Goal: Task Accomplishment & Management: Use online tool/utility

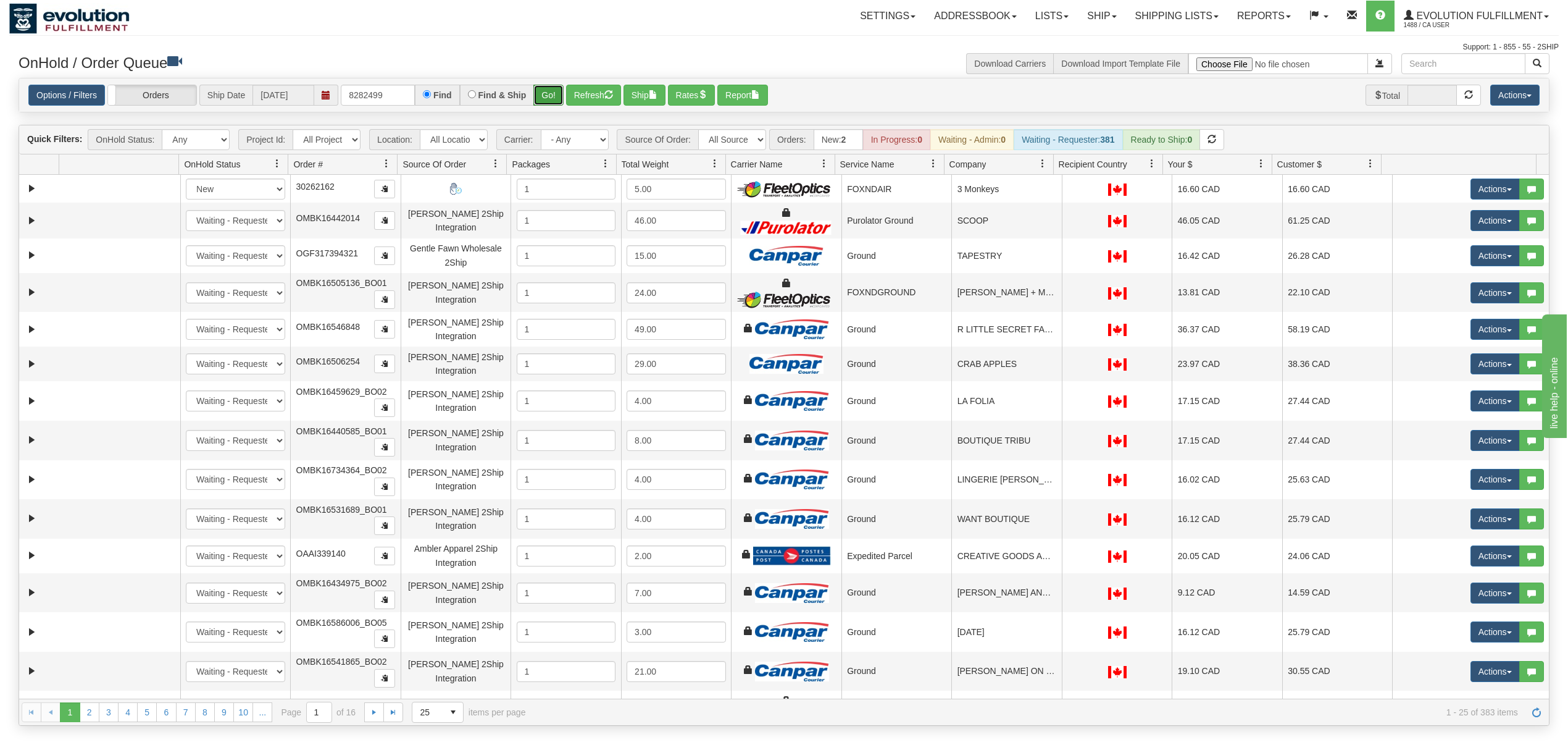
click at [563, 102] on button "Go!" at bounding box center [549, 95] width 31 height 21
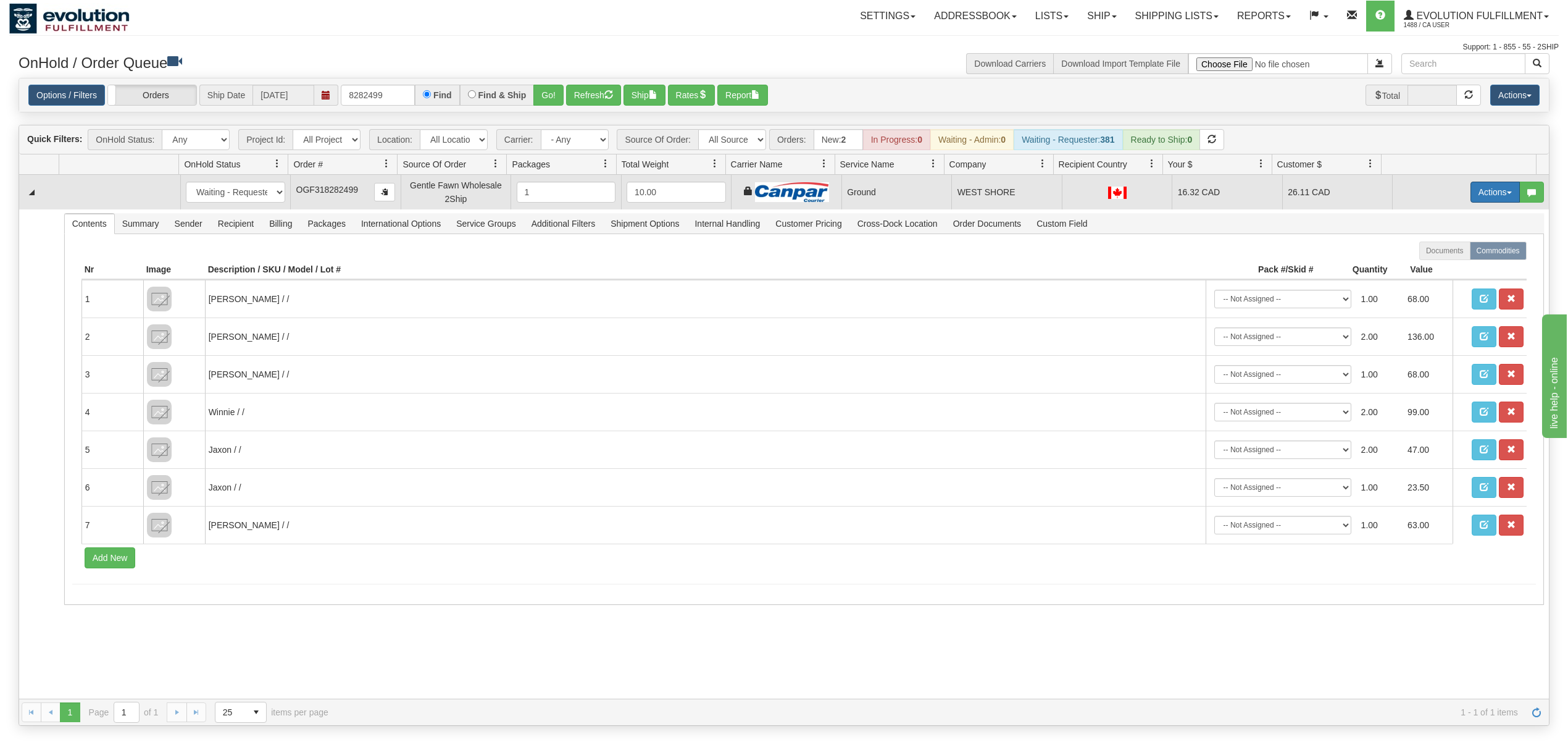
click at [1471, 193] on button "Actions" at bounding box center [1496, 192] width 49 height 21
click at [1438, 265] on span "Ship" at bounding box center [1446, 263] width 26 height 10
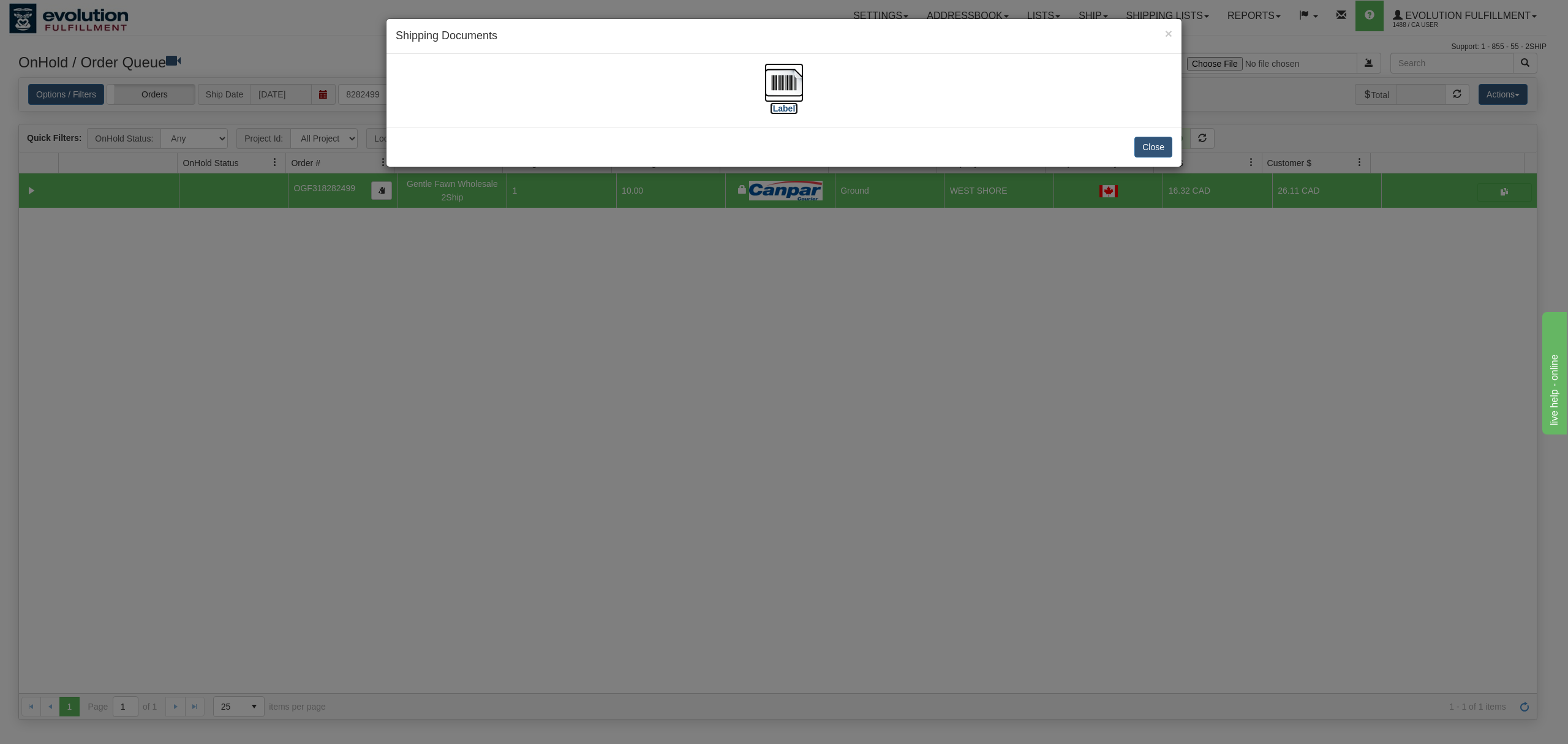
click at [777, 83] on img at bounding box center [783, 82] width 39 height 39
click at [1150, 155] on button "Close" at bounding box center [1153, 147] width 38 height 21
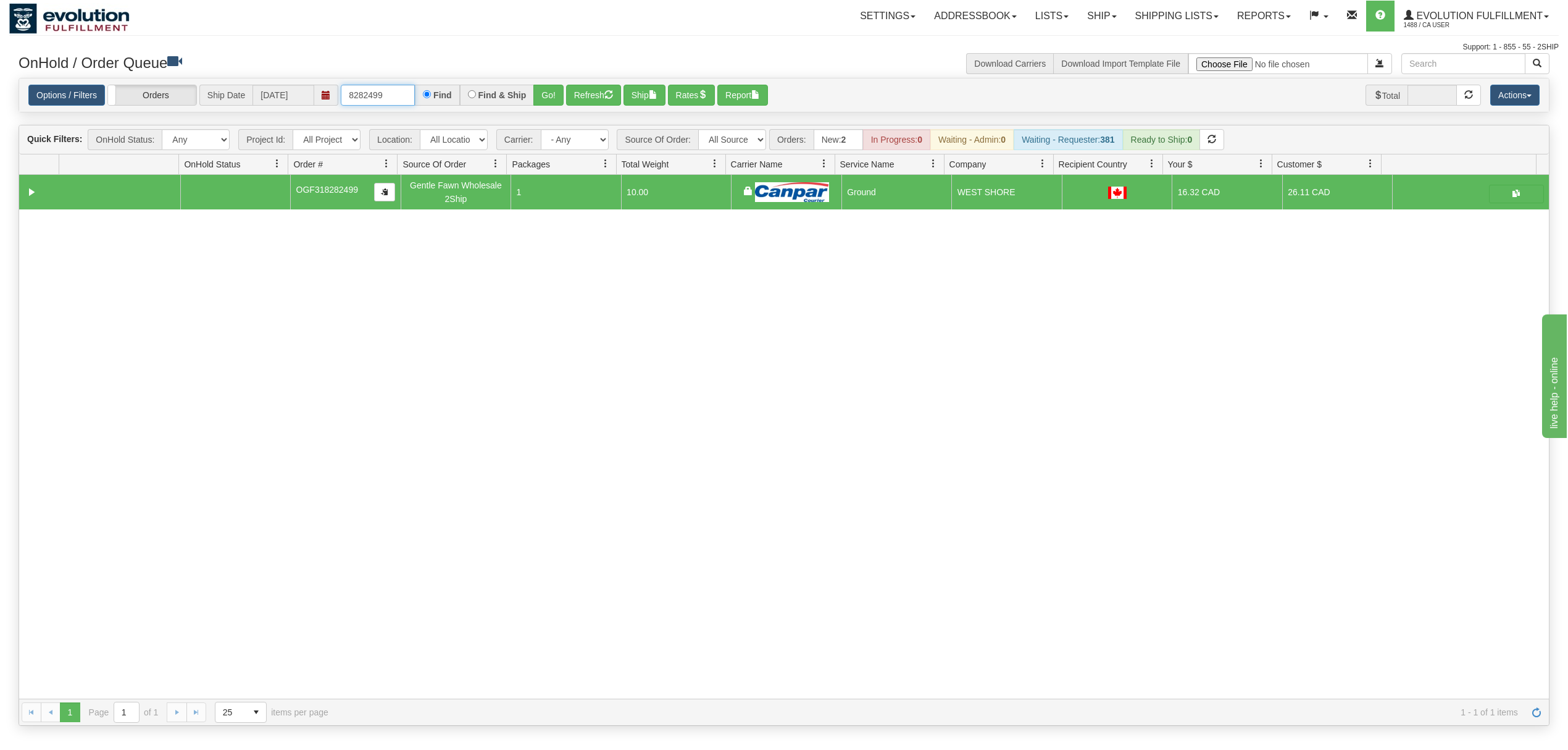
drag, startPoint x: 397, startPoint y: 91, endPoint x: 312, endPoint y: 100, distance: 85.5
click at [312, 100] on div "Options / Filters Group Shipments Orders Ship Date [DATE] 8282499 Find Find & S…" at bounding box center [784, 95] width 1512 height 22
click at [556, 106] on button "Go!" at bounding box center [549, 95] width 31 height 21
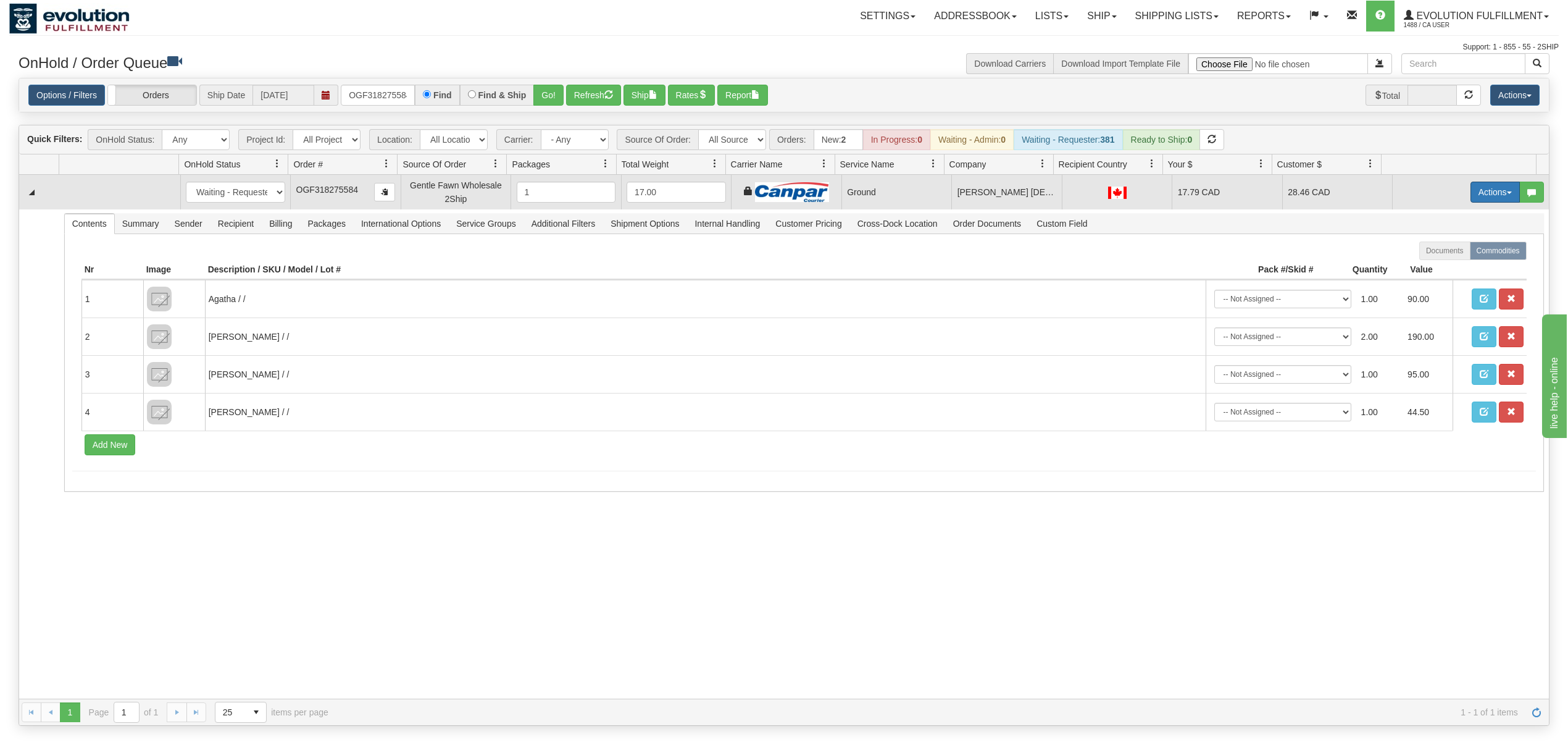
click at [1480, 203] on button "Actions" at bounding box center [1496, 192] width 49 height 21
click at [1433, 272] on link "Ship" at bounding box center [1470, 264] width 99 height 16
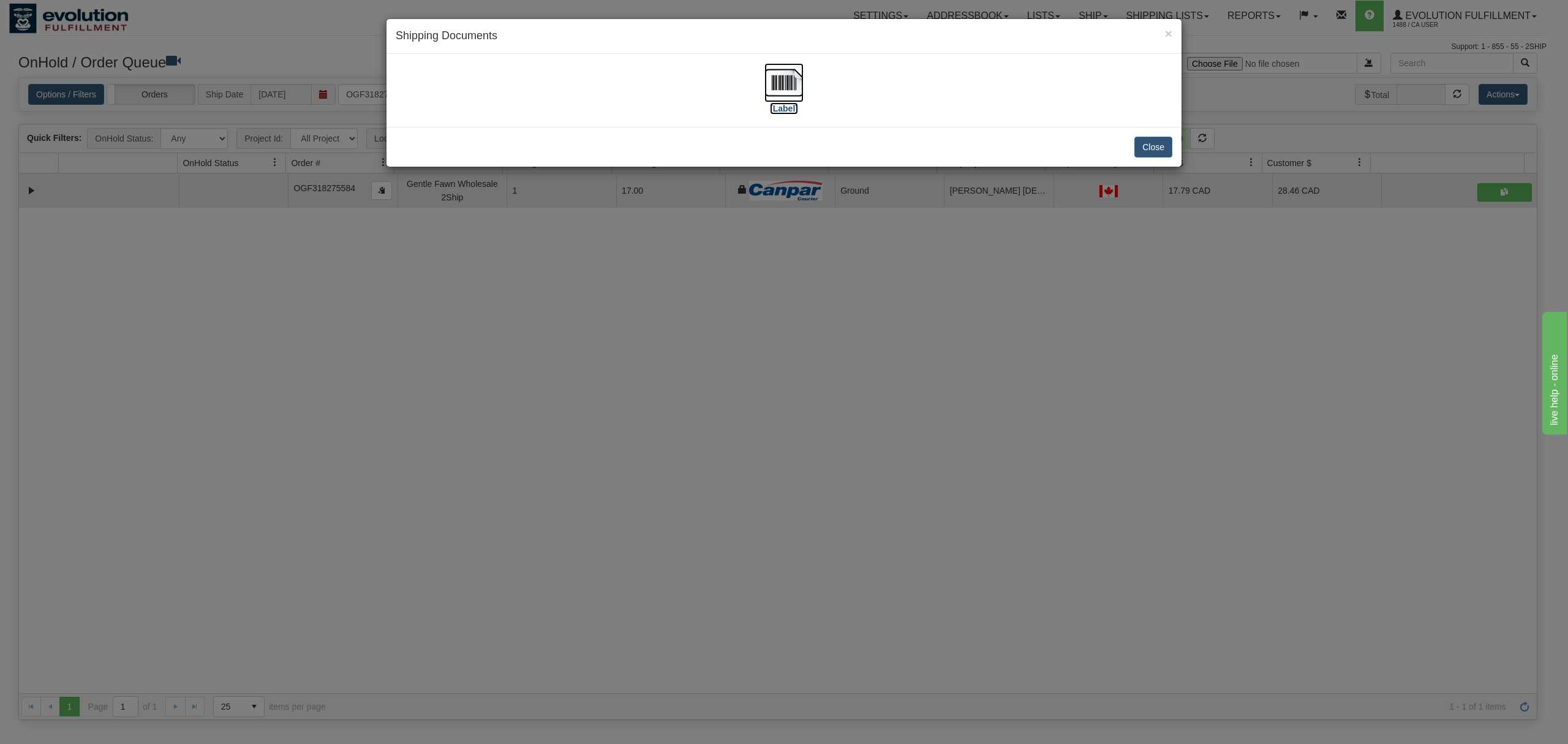
click at [771, 92] on img at bounding box center [783, 82] width 39 height 39
click at [1160, 148] on button "Close" at bounding box center [1153, 147] width 38 height 21
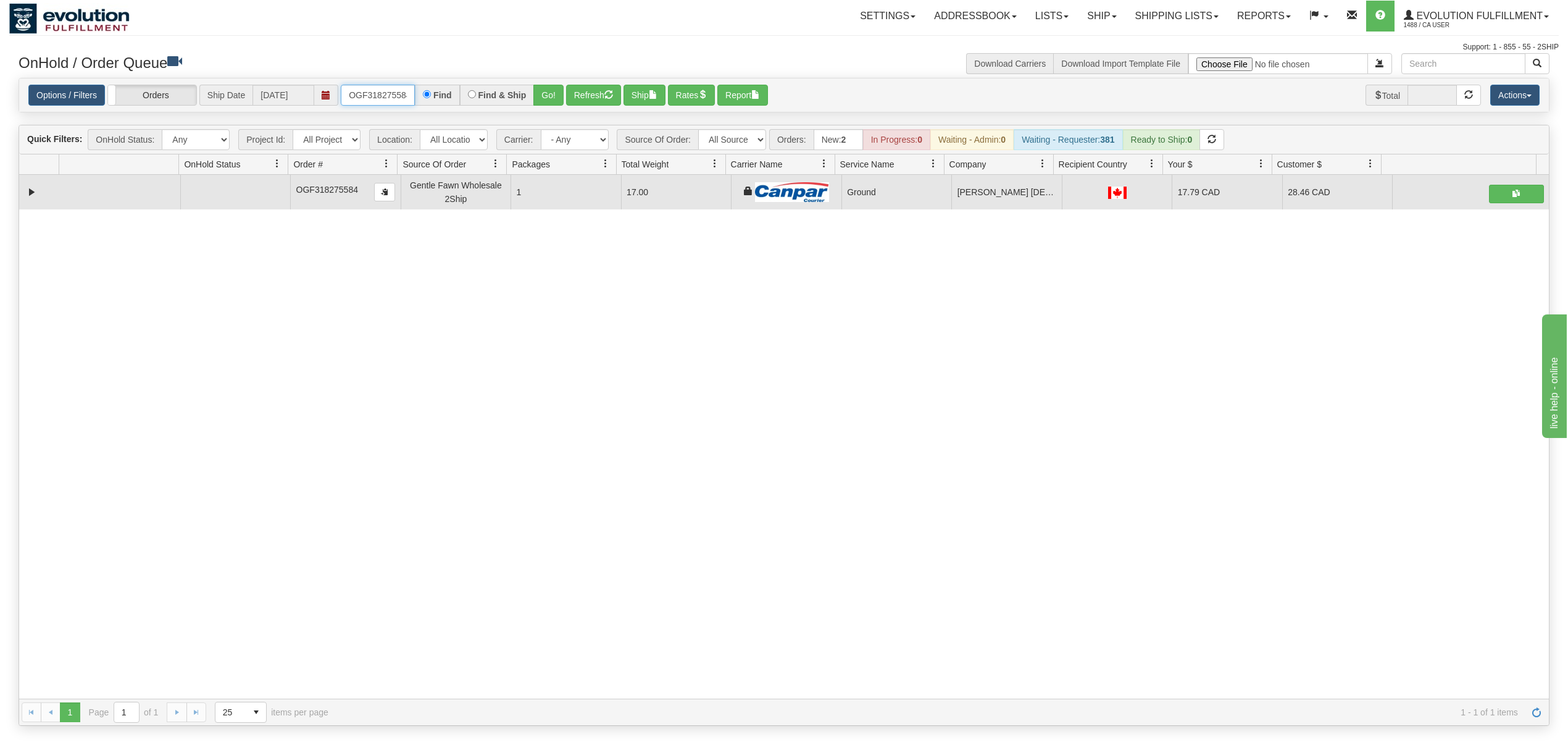
click at [369, 94] on input "OGF318275584" at bounding box center [378, 95] width 74 height 21
type input "46676"
click at [544, 94] on button "Go!" at bounding box center [549, 95] width 31 height 21
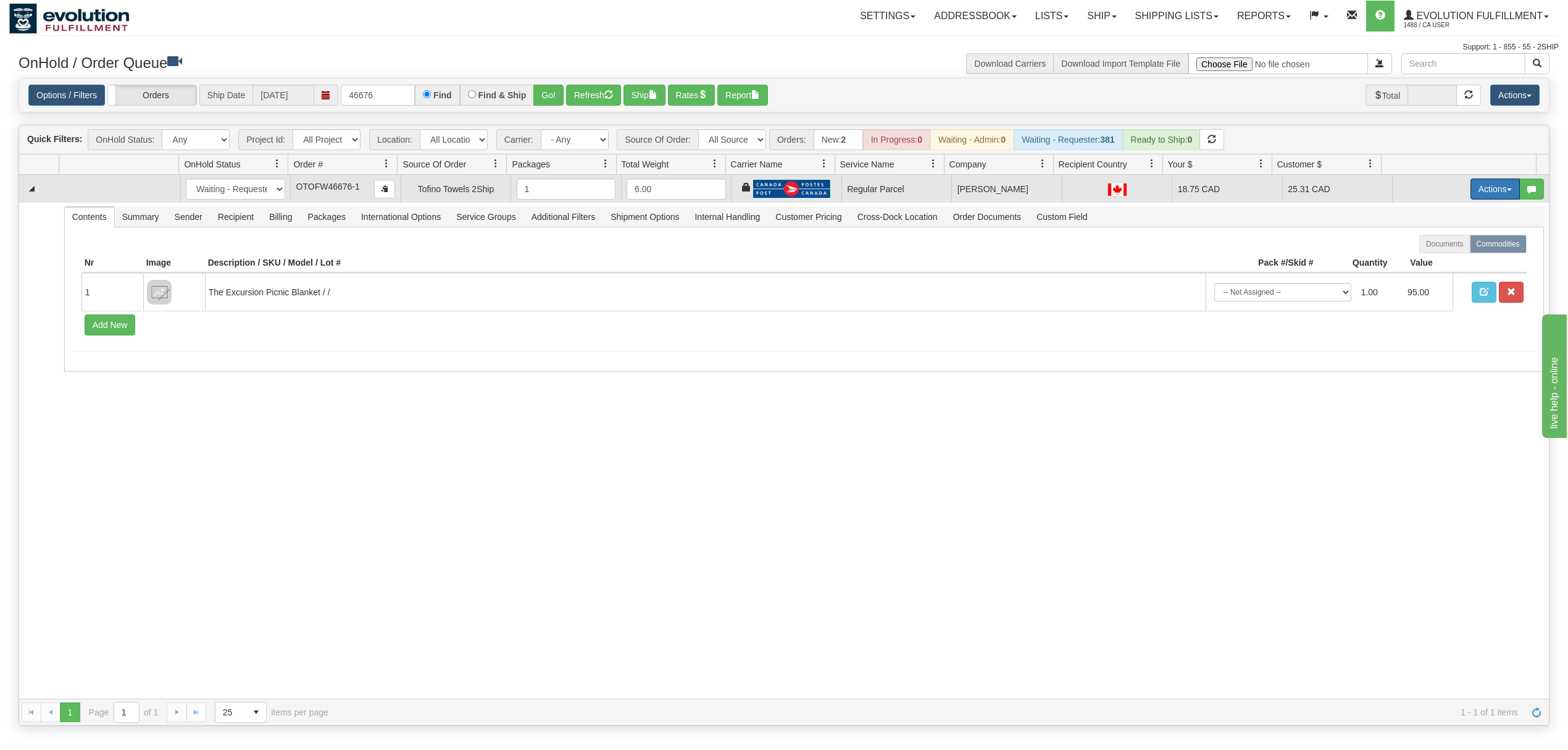
drag, startPoint x: 1487, startPoint y: 188, endPoint x: 1472, endPoint y: 211, distance: 27.5
click at [1492, 195] on button "Actions" at bounding box center [1496, 189] width 49 height 21
click at [1442, 245] on span "Rate All Services" at bounding box center [1470, 244] width 74 height 10
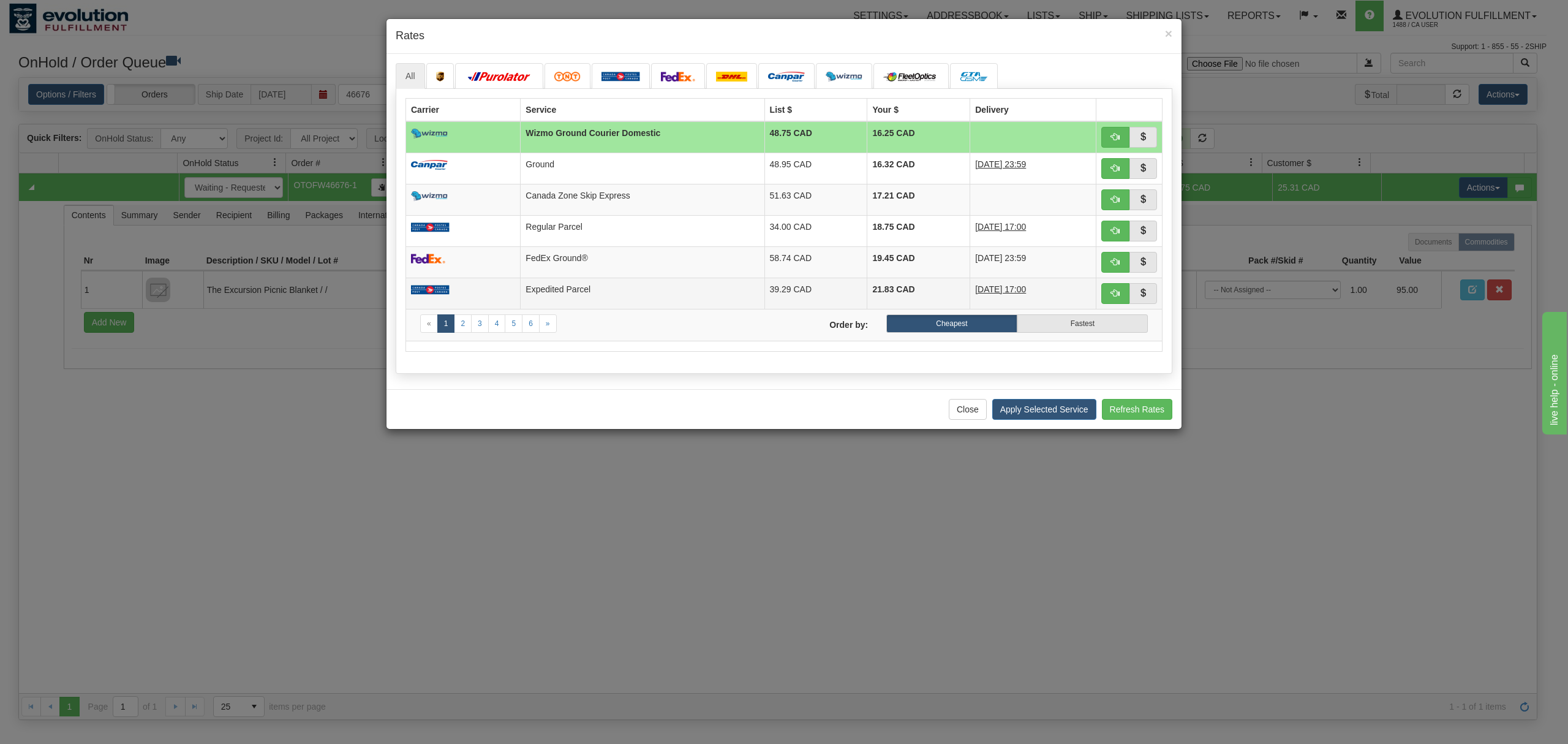
click at [550, 297] on td "Expedited Parcel" at bounding box center [643, 293] width 244 height 31
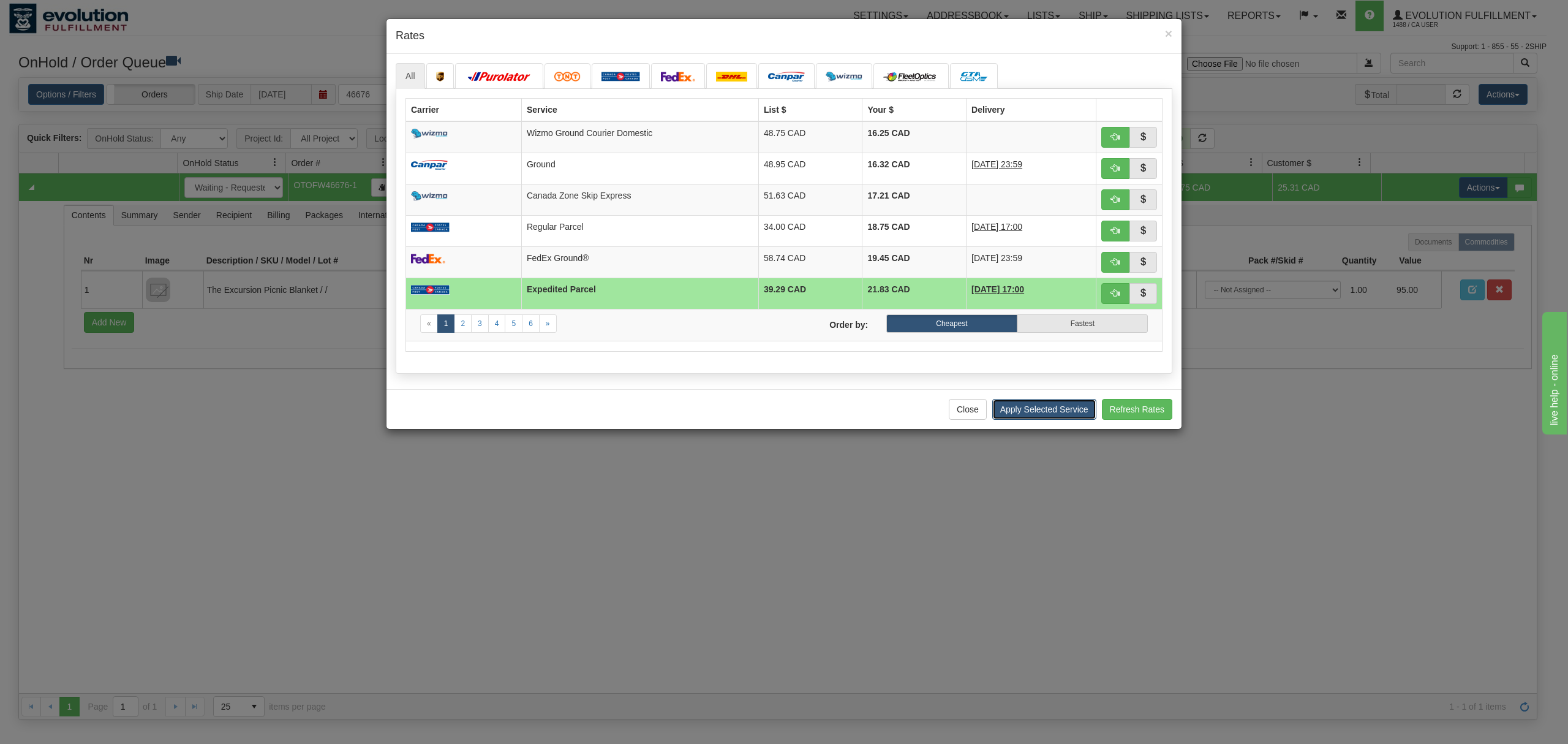
click at [1056, 414] on button "Apply Selected Service" at bounding box center [1044, 410] width 104 height 21
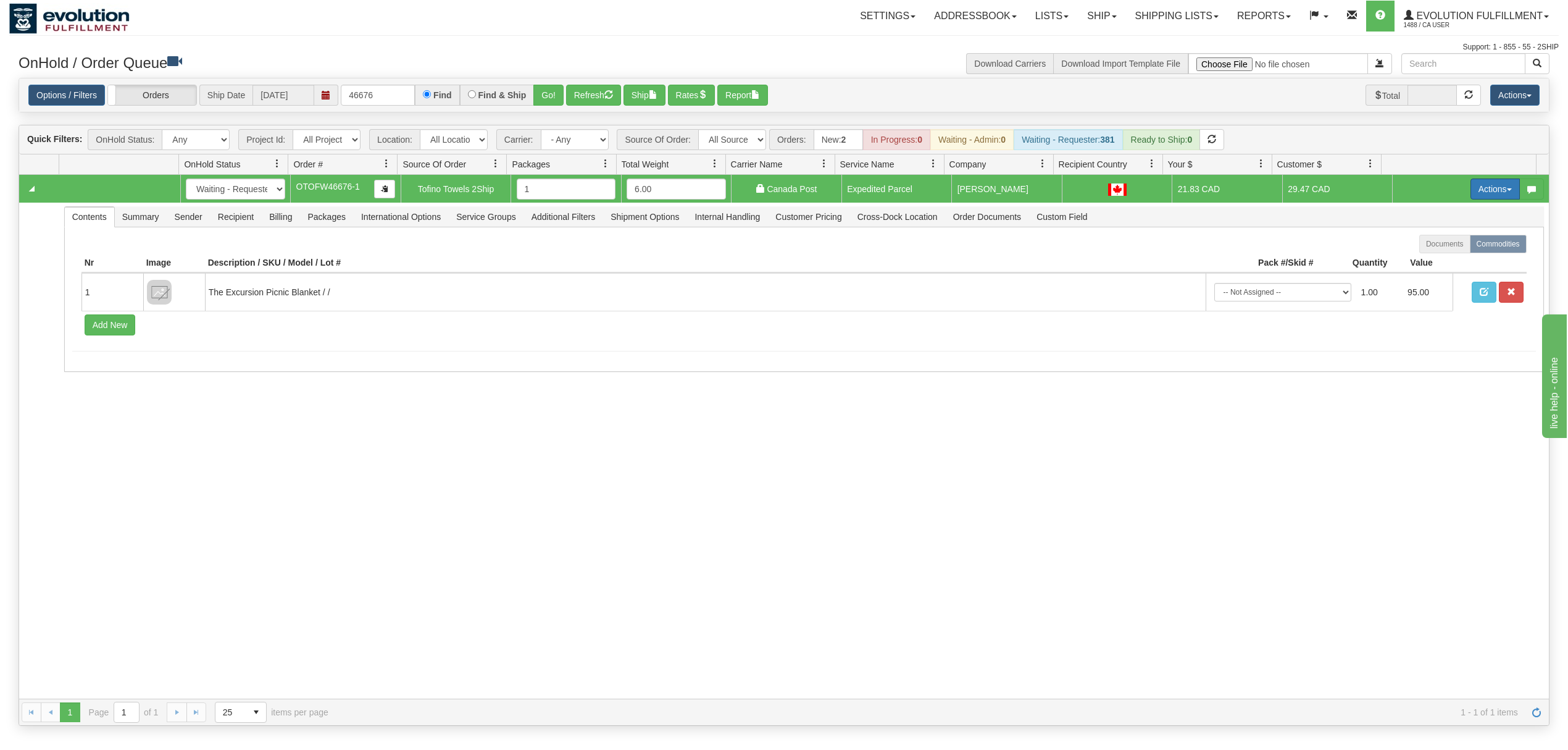
click at [1488, 193] on button "Actions" at bounding box center [1496, 189] width 49 height 21
click at [1433, 263] on span "Ship" at bounding box center [1446, 261] width 26 height 10
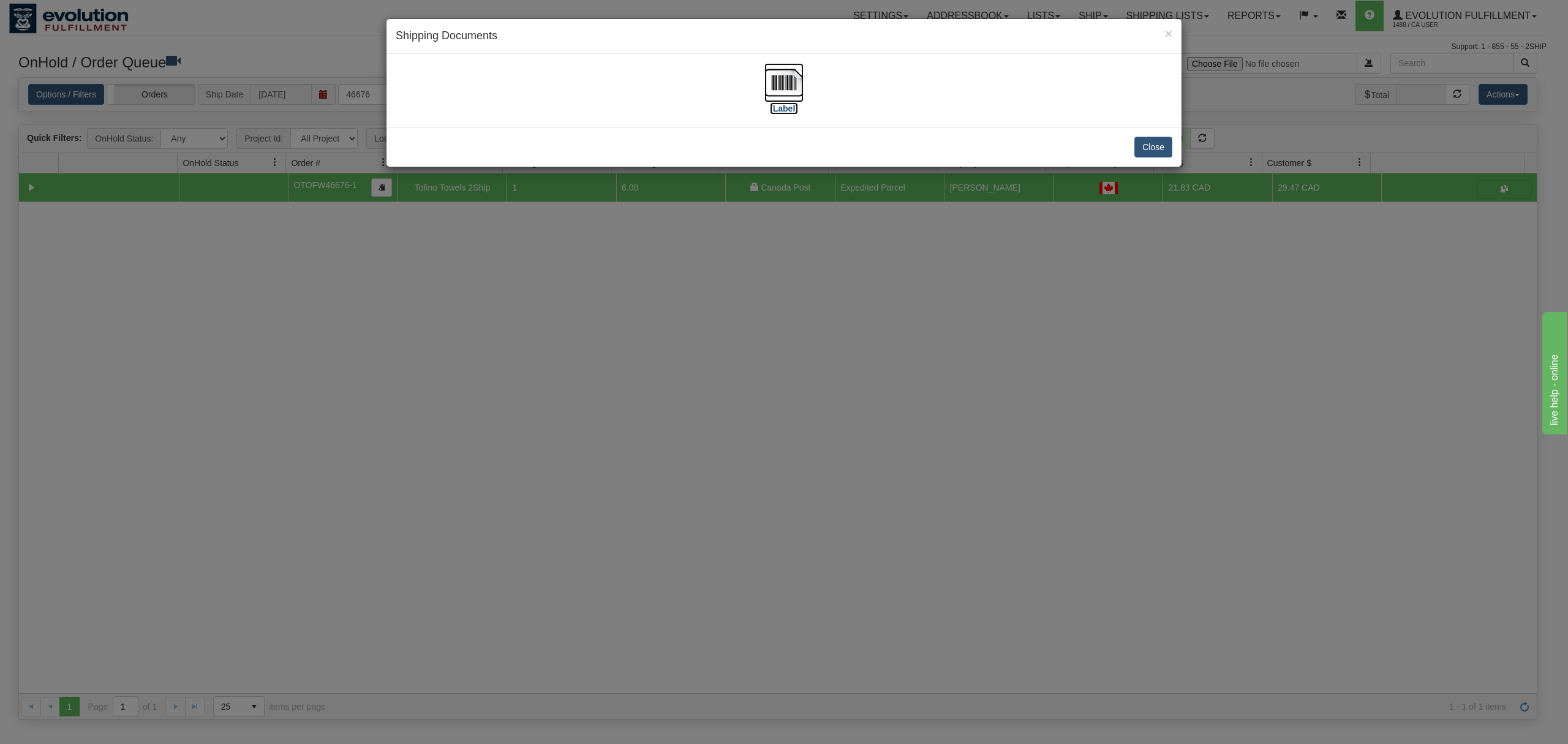
click at [775, 77] on img at bounding box center [783, 82] width 39 height 39
